Goal: Navigation & Orientation: Find specific page/section

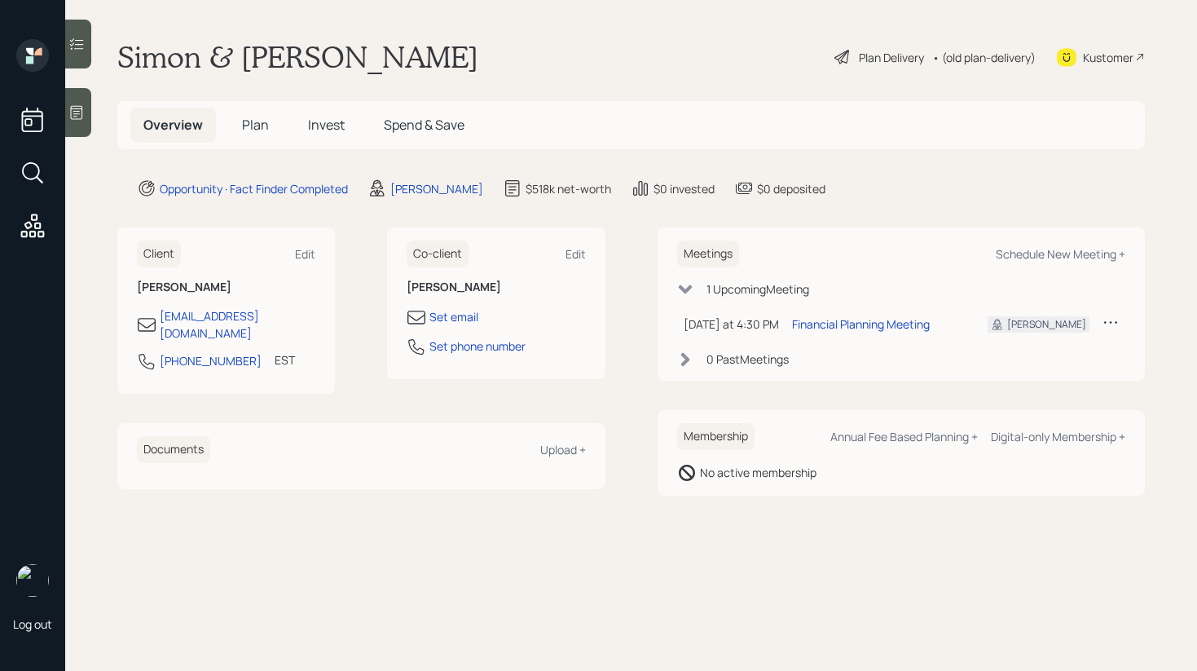
click at [80, 116] on icon at bounding box center [76, 112] width 16 height 16
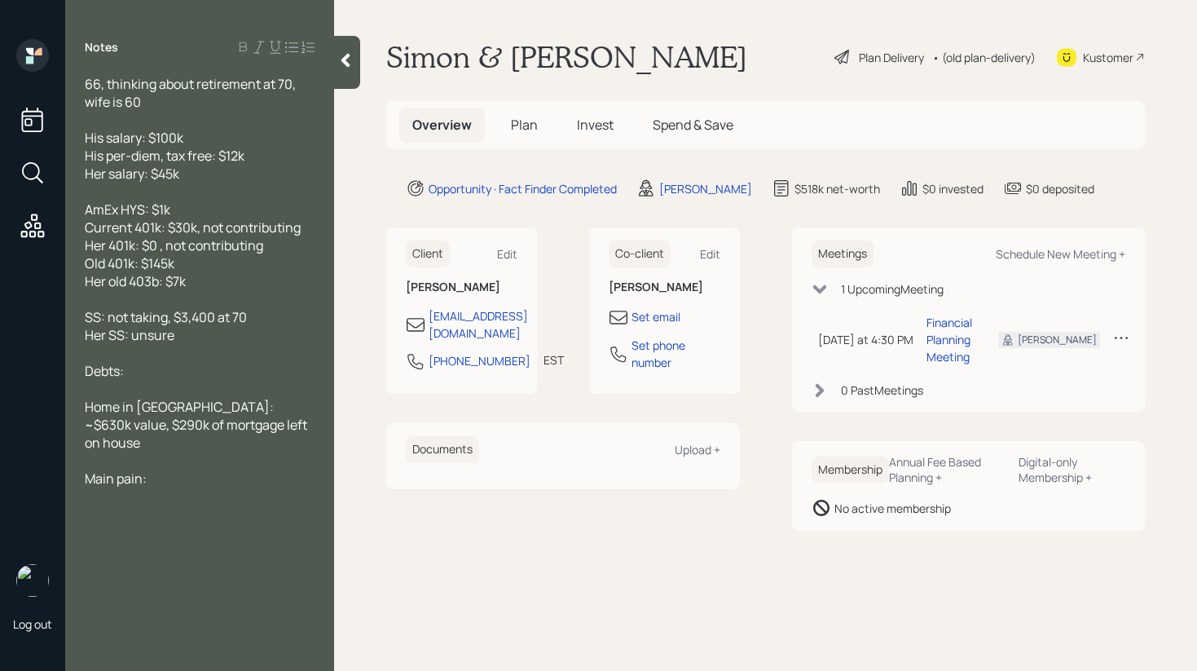
click at [345, 67] on icon at bounding box center [345, 60] width 16 height 16
